Goal: Task Accomplishment & Management: Complete application form

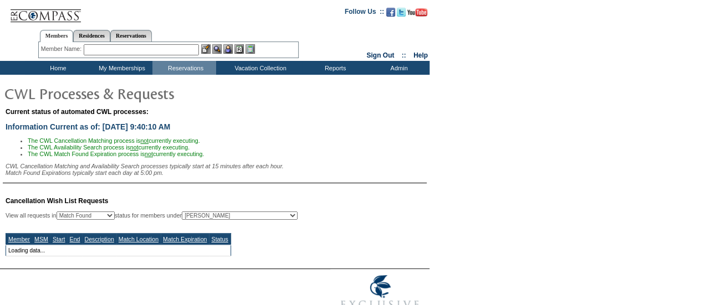
scroll to position [51, 0]
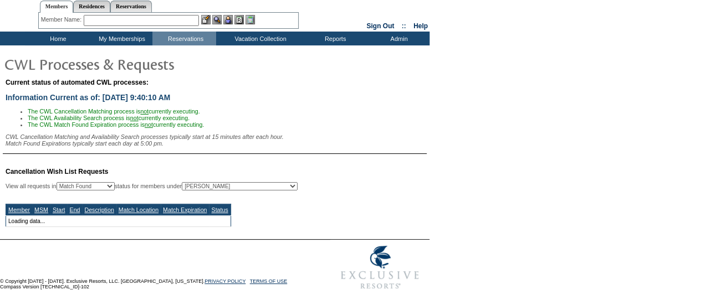
select select "50"
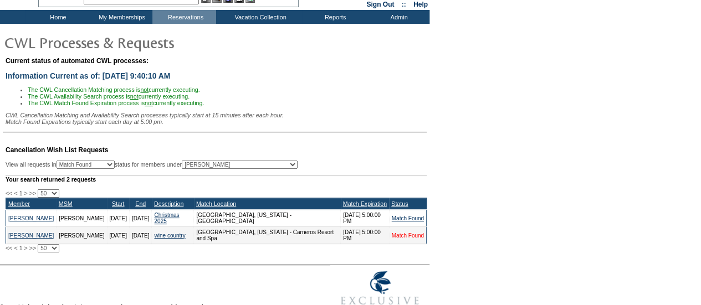
click at [403, 239] on link "Match Found" at bounding box center [408, 236] width 32 height 6
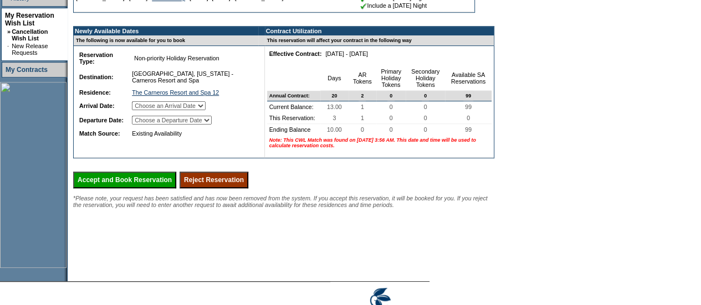
scroll to position [263, 0]
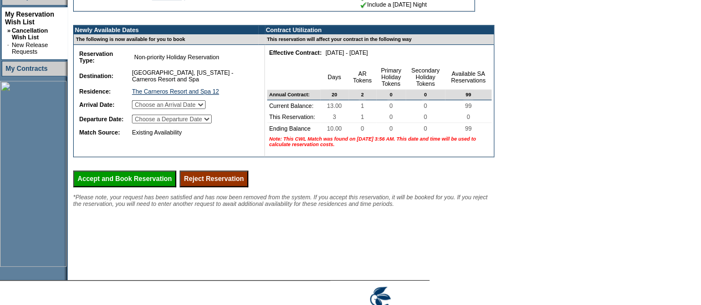
click at [206, 109] on select "Choose an Arrival Date Thursday, April 2, 2026 Friday, April 3, 2026 Saturday, …" at bounding box center [169, 104] width 74 height 9
select select "[DATE]"
click at [145, 109] on select "Choose an Arrival Date Thursday, April 2, 2026 Friday, April 3, 2026 Saturday, …" at bounding box center [169, 104] width 74 height 9
click at [197, 138] on td "Existing Availability" at bounding box center [192, 132] width 125 height 11
click at [211, 124] on select "Choose a Departure Date Friday, April 3, 2026 Saturday, April 4, 2026 Sunday, A…" at bounding box center [172, 119] width 80 height 9
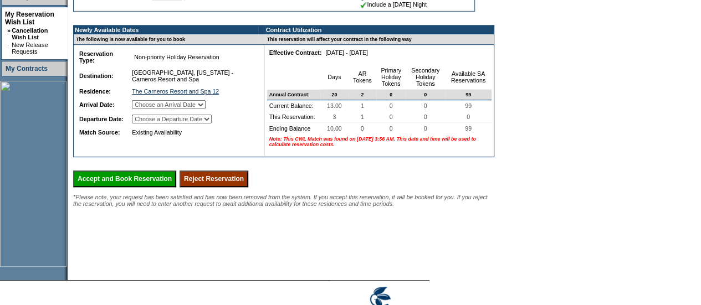
select select "[DATE]"
click at [146, 124] on select "Choose a Departure Date Friday, April 3, 2026 Saturday, April 4, 2026 Sunday, A…" at bounding box center [172, 119] width 80 height 9
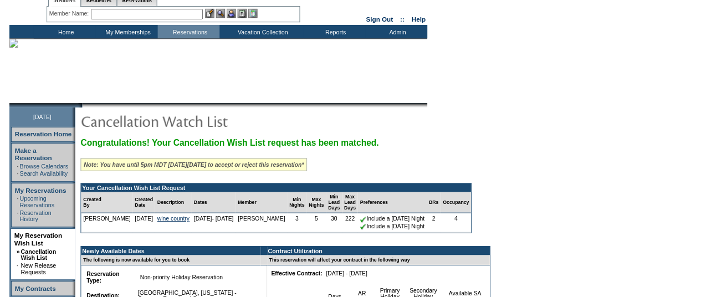
scroll to position [0, 0]
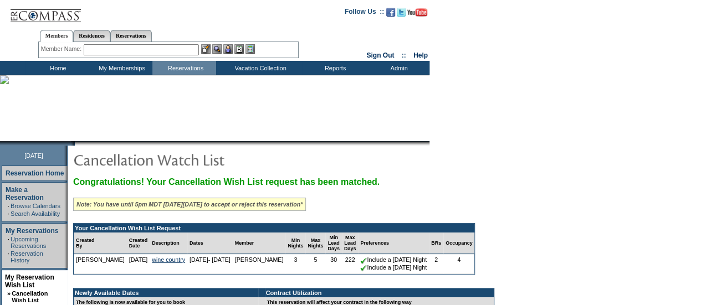
click at [110, 50] on input "text" at bounding box center [141, 49] width 115 height 11
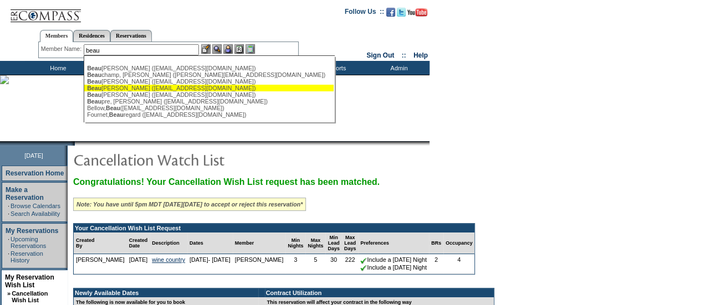
click at [118, 89] on div "Beau chesne, Bryan (bryanbeau@gmail.com)" at bounding box center [209, 88] width 244 height 7
type input "Beauchesne, Bryan (bryanbeau@gmail.com)"
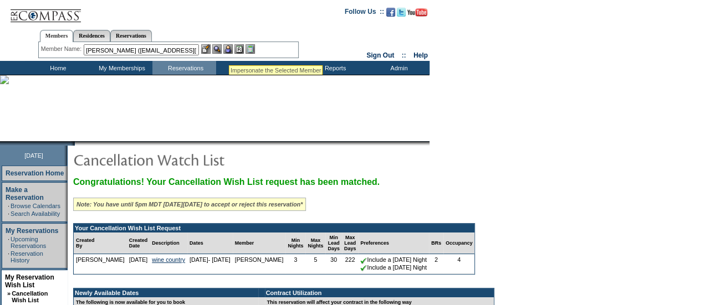
click at [229, 52] on img at bounding box center [227, 48] width 9 height 9
click at [224, 50] on div at bounding box center [228, 48] width 54 height 9
click at [221, 49] on img at bounding box center [216, 48] width 9 height 9
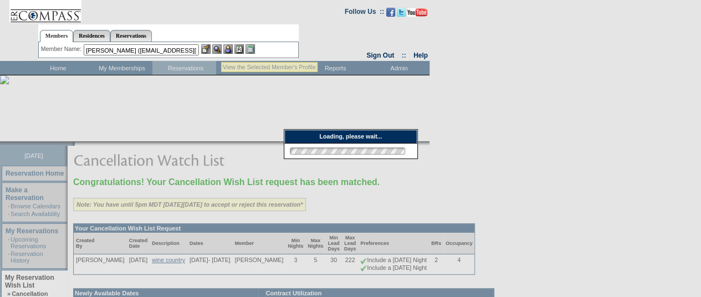
click at [221, 49] on img at bounding box center [216, 48] width 9 height 9
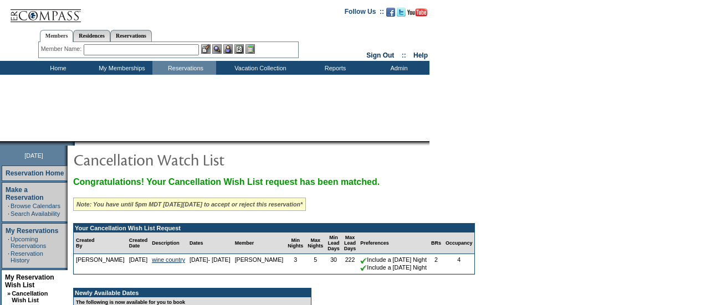
select select "[DATE]"
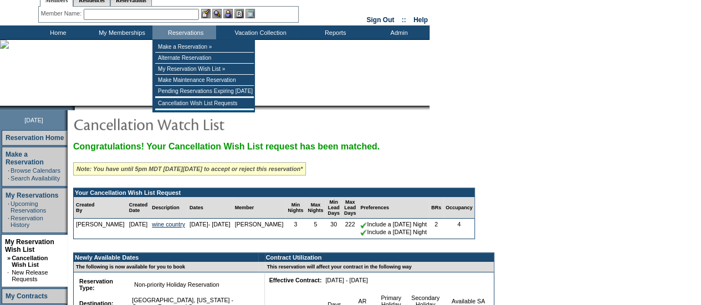
click at [9, 49] on img at bounding box center [4, 44] width 9 height 9
